Goal: Task Accomplishment & Management: Use online tool/utility

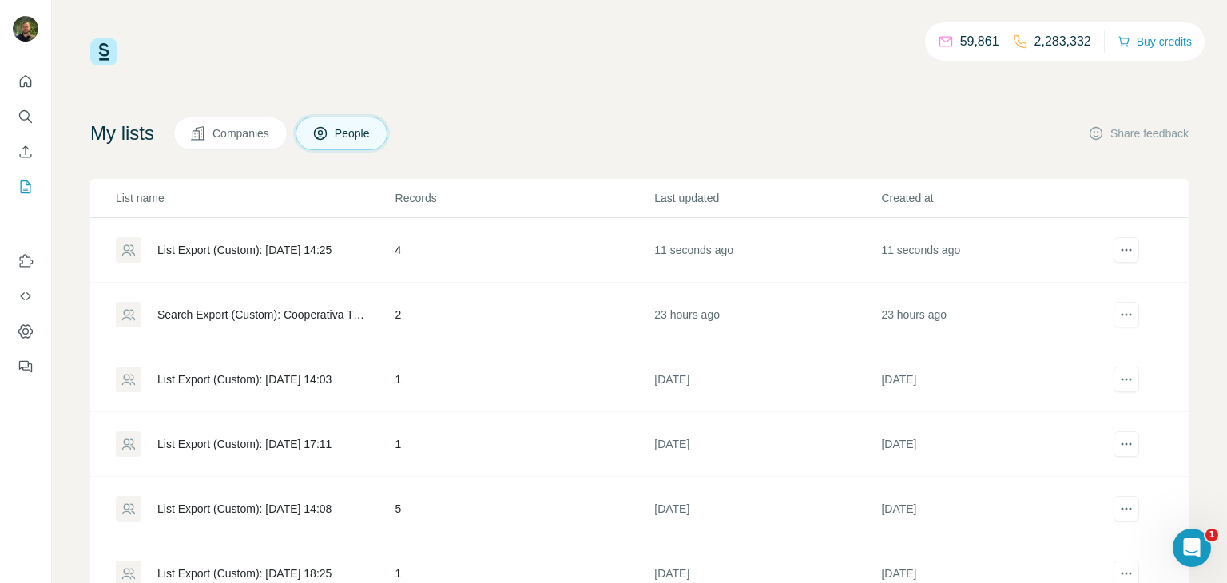
click at [312, 251] on div "List Export (Custom): [DATE] 14:25" at bounding box center [244, 250] width 174 height 16
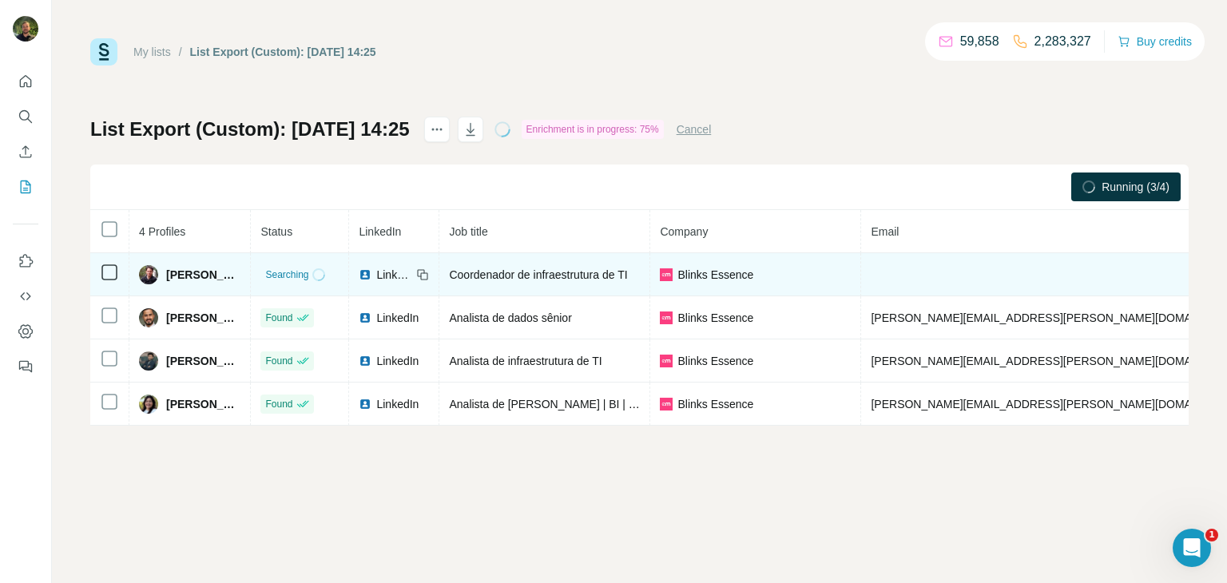
click at [701, 268] on span "Blinks Essence" at bounding box center [715, 275] width 76 height 16
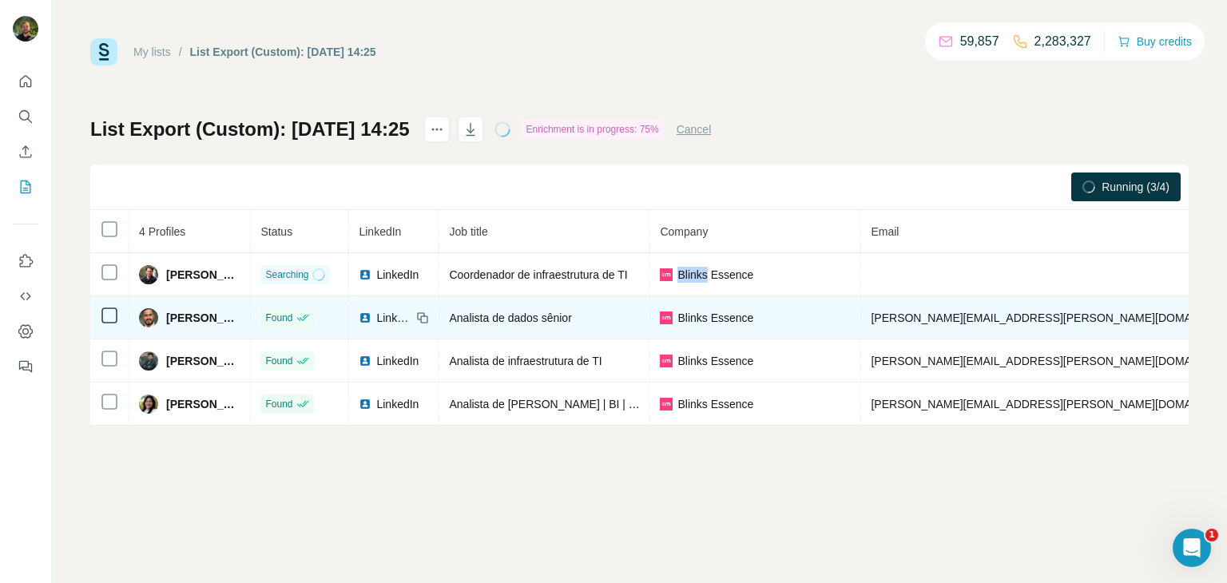
copy span "[PHONE_NUMBER]"
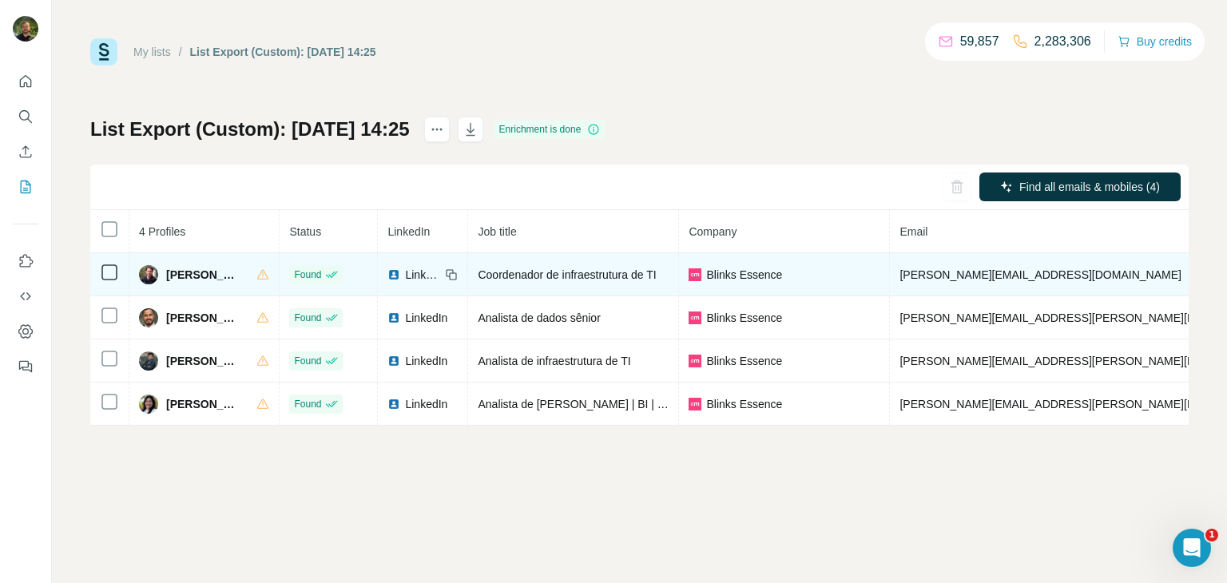
copy span "[PHONE_NUMBER]"
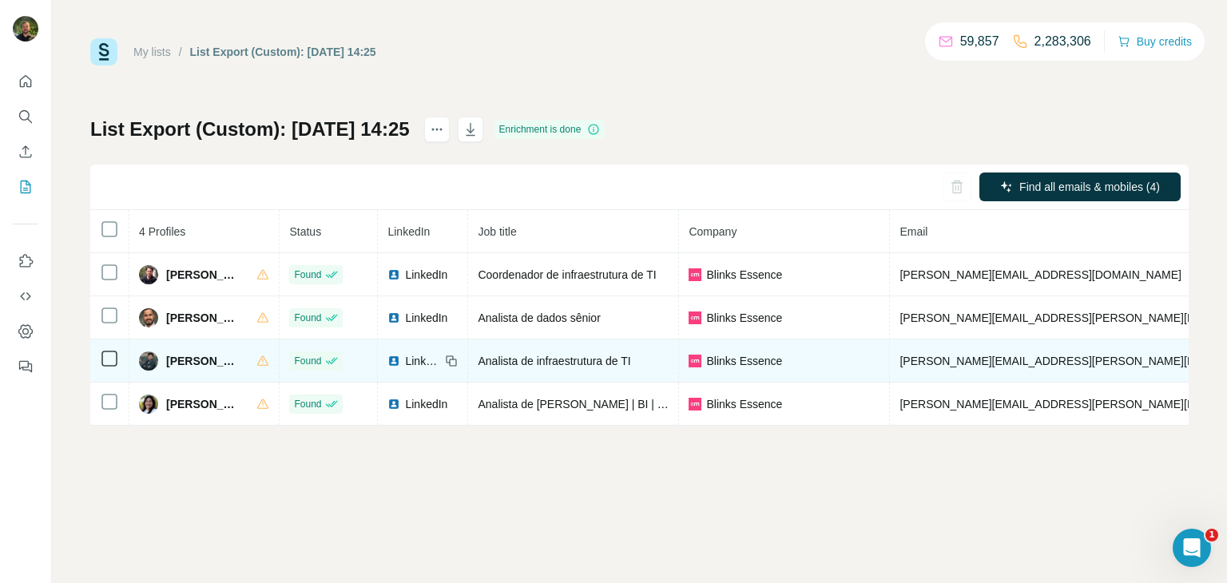
copy span "[PHONE_NUMBER]"
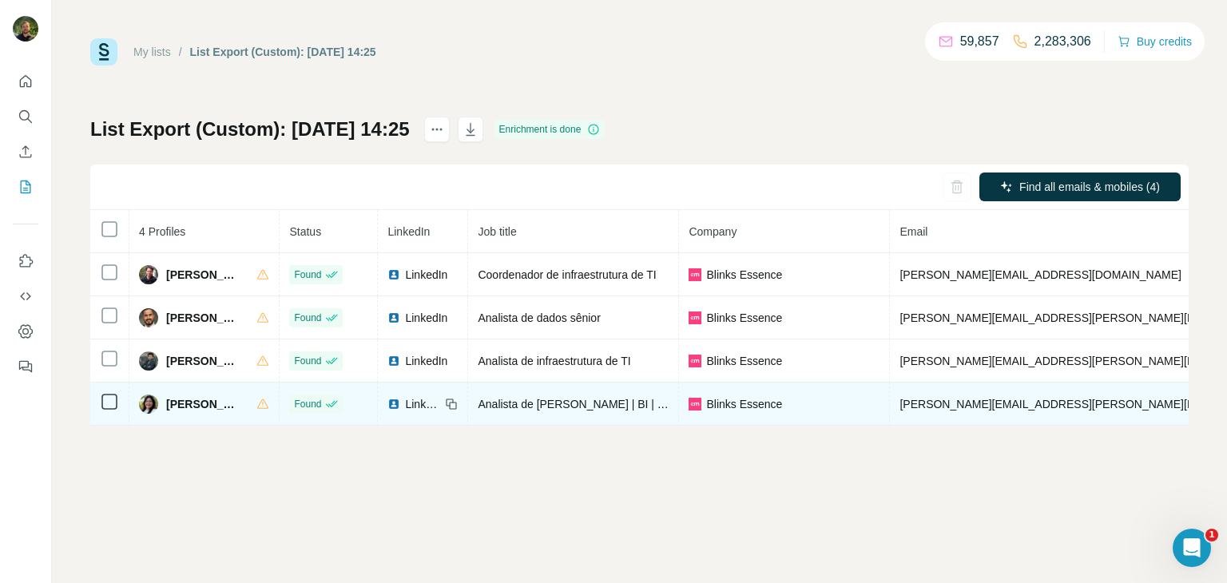
copy span "[PHONE_NUMBER]"
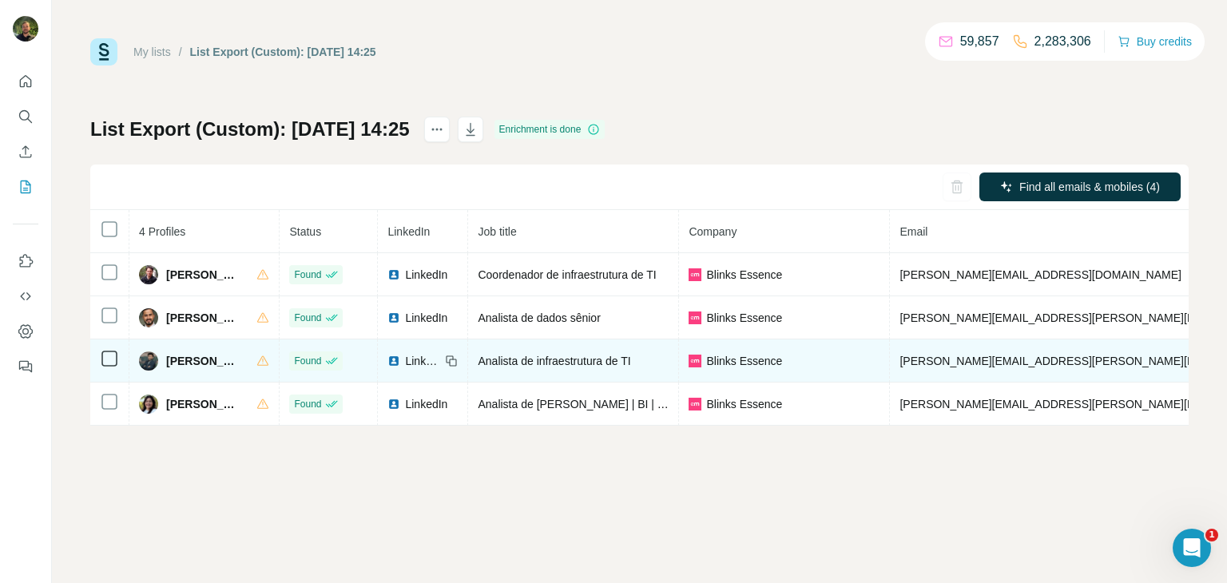
copy span "[PHONE_NUMBER]"
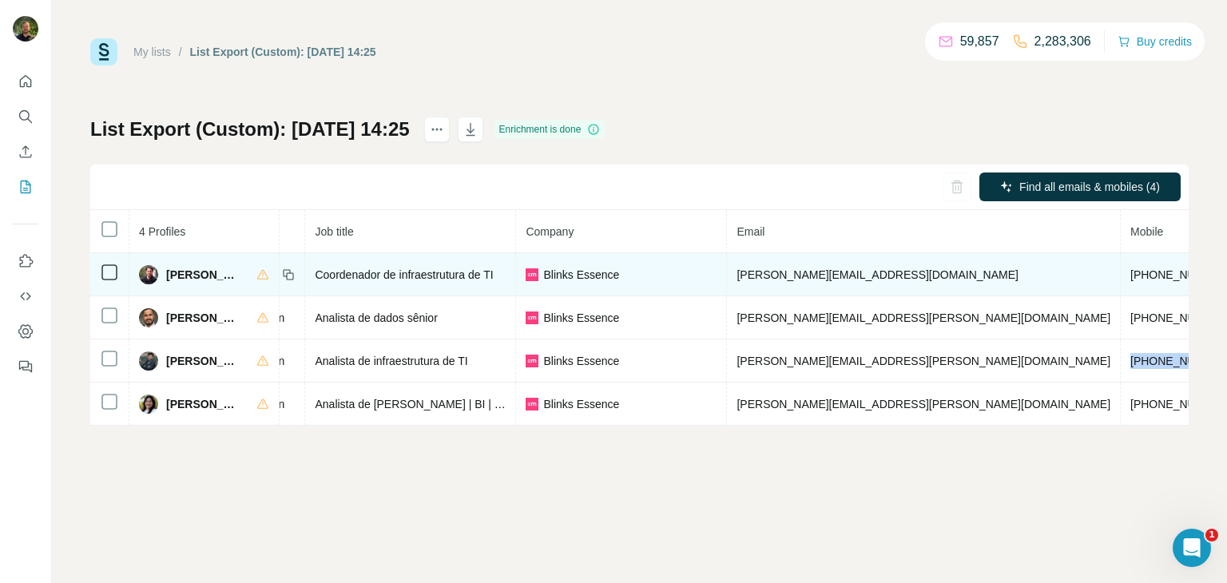
scroll to position [0, 171]
click at [1122, 273] on span "[PHONE_NUMBER]" at bounding box center [1172, 274] width 101 height 13
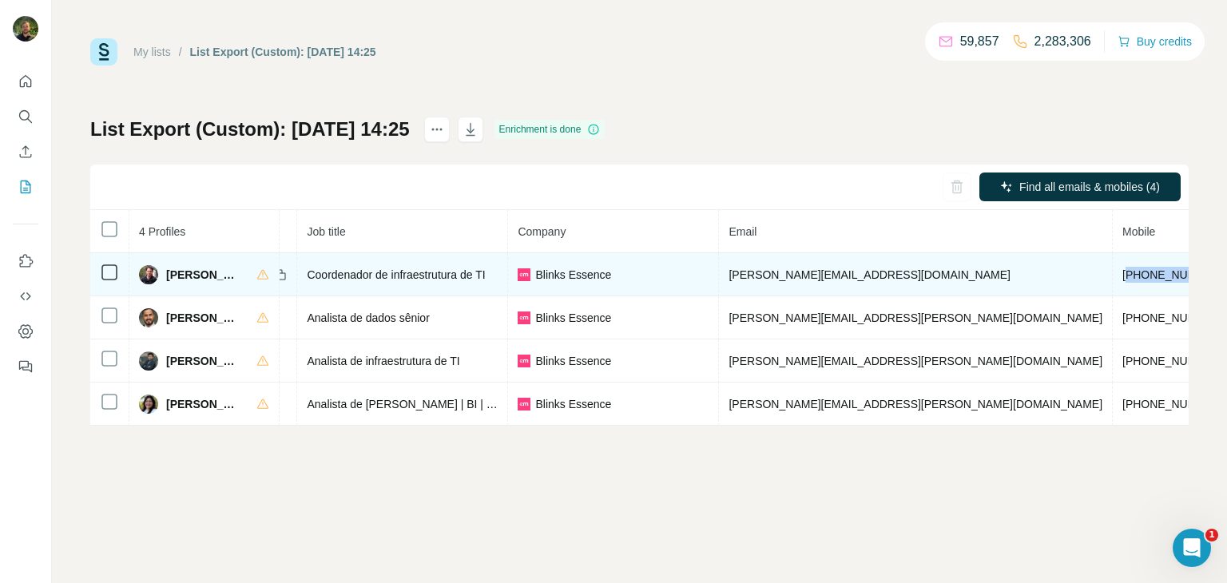
click at [1122, 273] on span "[PHONE_NUMBER]" at bounding box center [1172, 274] width 101 height 13
copy span "[PHONE_NUMBER]"
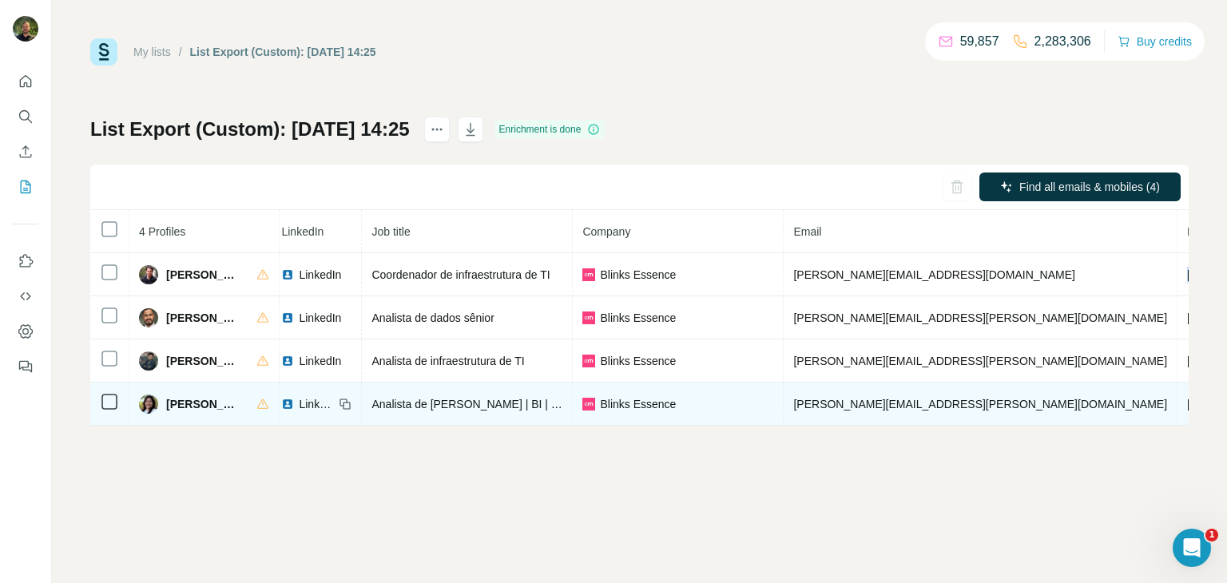
scroll to position [0, 0]
